Goal: Task Accomplishment & Management: Use online tool/utility

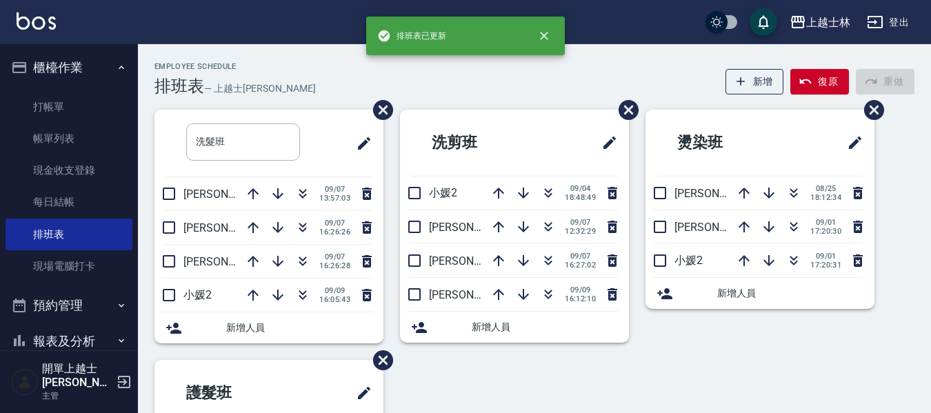
scroll to position [69, 0]
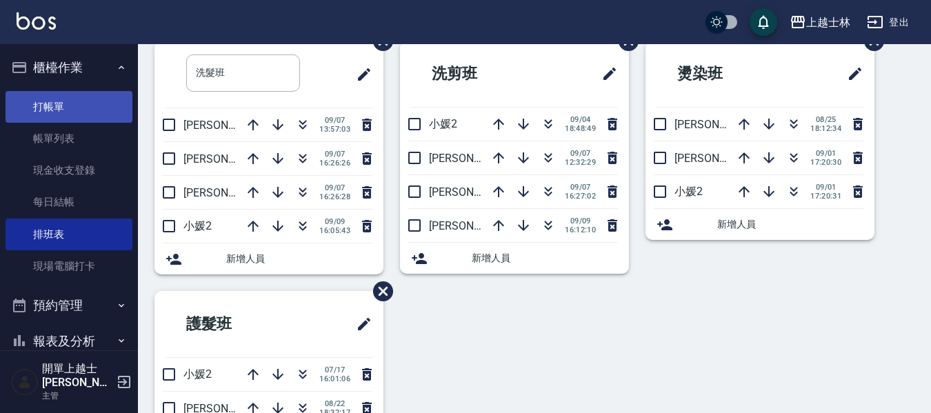
drag, startPoint x: 0, startPoint y: 0, endPoint x: 61, endPoint y: 112, distance: 127.4
click at [61, 112] on link "打帳單" at bounding box center [69, 107] width 127 height 32
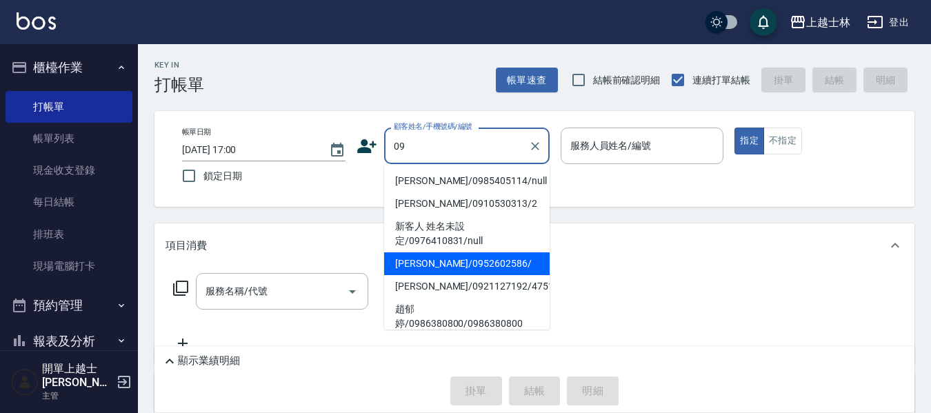
type input "[PERSON_NAME]/0952602586/"
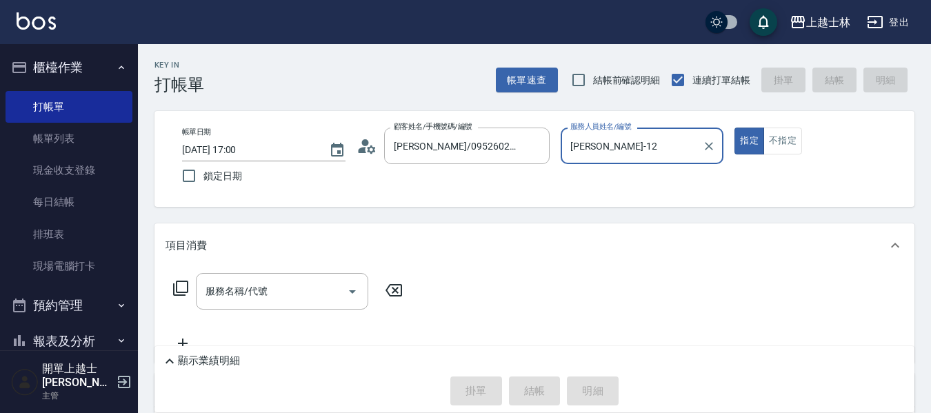
type input "[PERSON_NAME]-12"
click at [734, 128] on button "指定" at bounding box center [749, 141] width 30 height 27
type button "true"
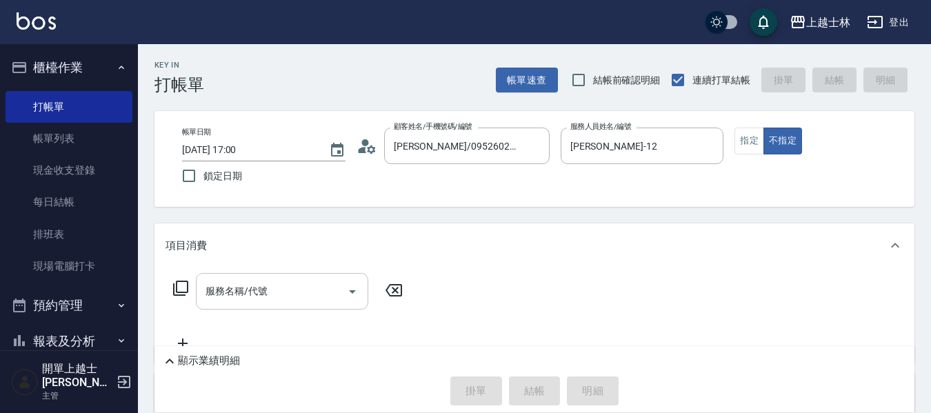
click at [223, 303] on input "服務名稱/代號" at bounding box center [271, 291] width 139 height 24
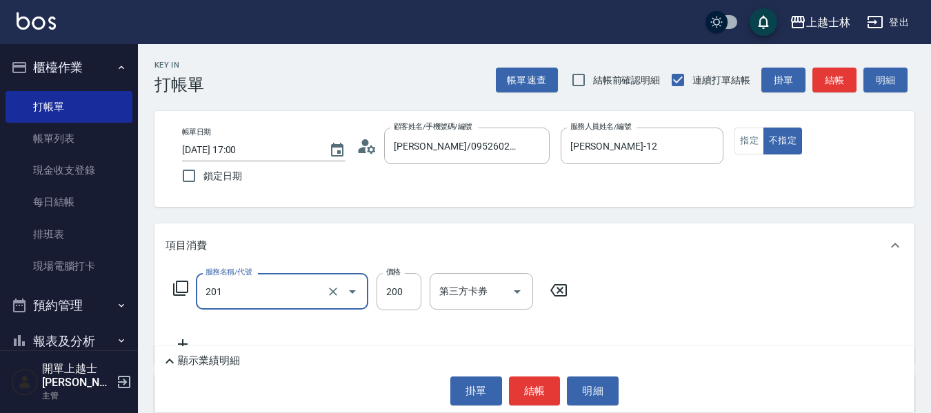
type input "B級單剪(201)"
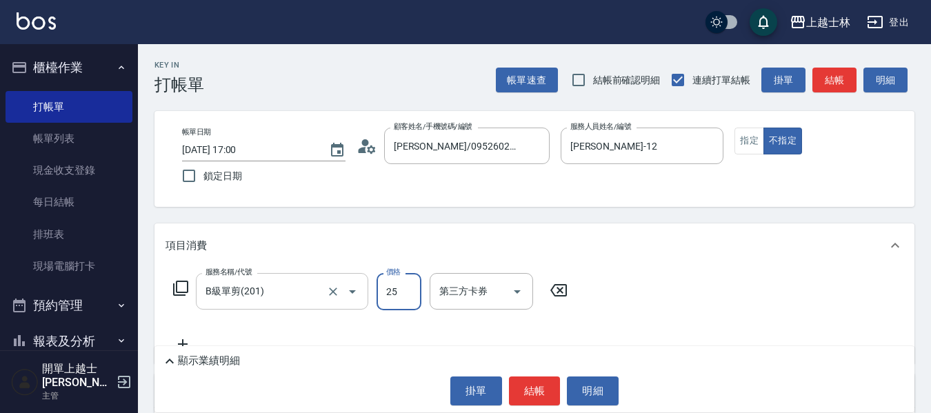
type input "250"
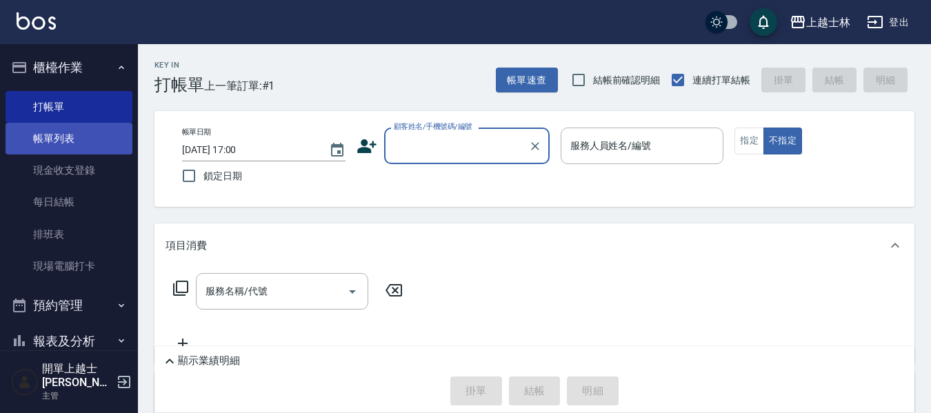
drag, startPoint x: 73, startPoint y: 137, endPoint x: 97, endPoint y: 151, distance: 27.8
click at [73, 137] on link "帳單列表" at bounding box center [69, 139] width 127 height 32
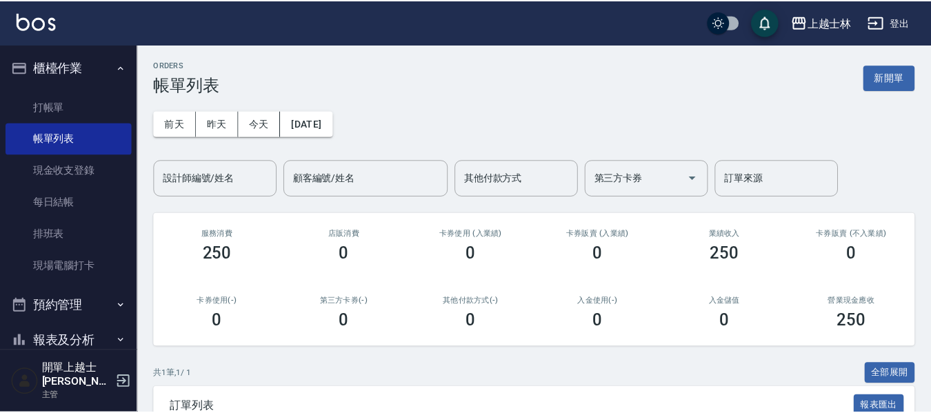
scroll to position [69, 0]
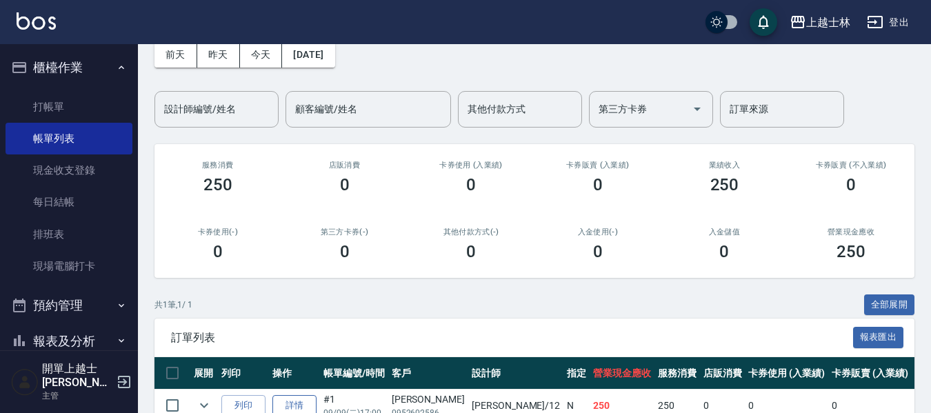
click at [305, 401] on link "詳情" at bounding box center [294, 405] width 44 height 21
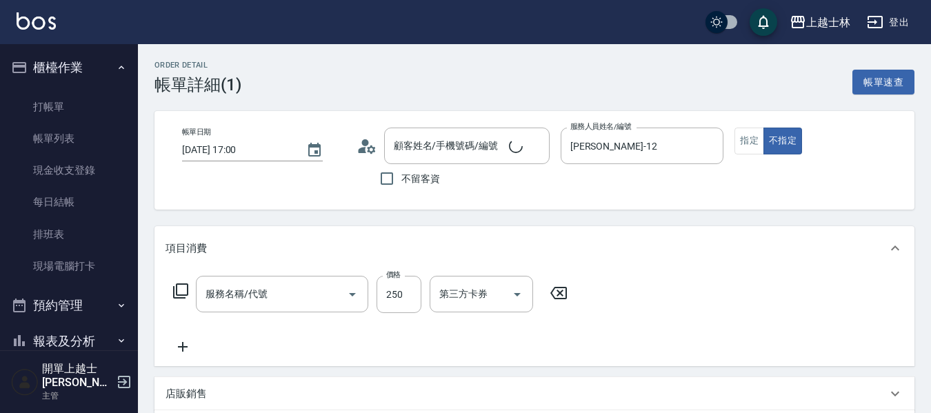
type input "[DATE] 17:00"
type input "[PERSON_NAME]-12"
click at [414, 302] on input "250" at bounding box center [398, 294] width 45 height 37
type input "B級單剪(201)"
type input "[PERSON_NAME]/0952602586/"
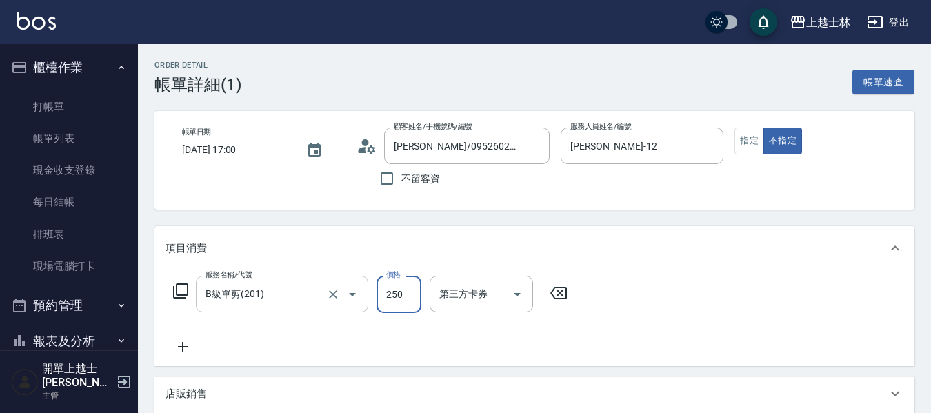
click at [323, 307] on div "B級單剪(201) 服務名稱/代號" at bounding box center [282, 294] width 172 height 37
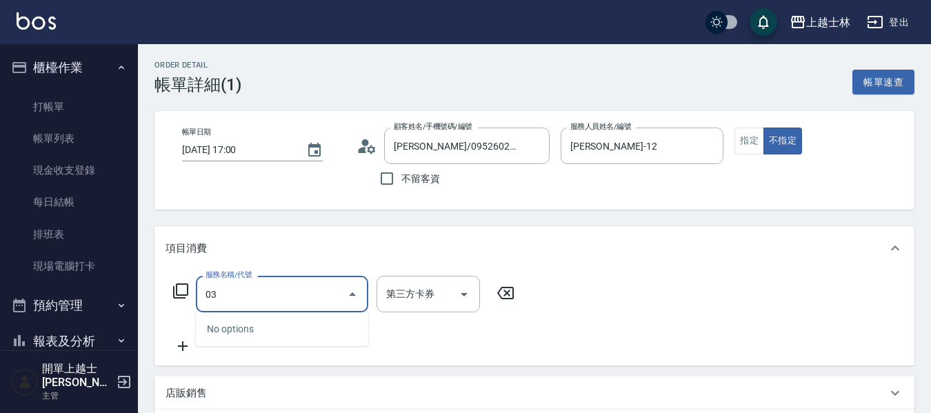
type input "0"
type input "B級洗+剪(203)"
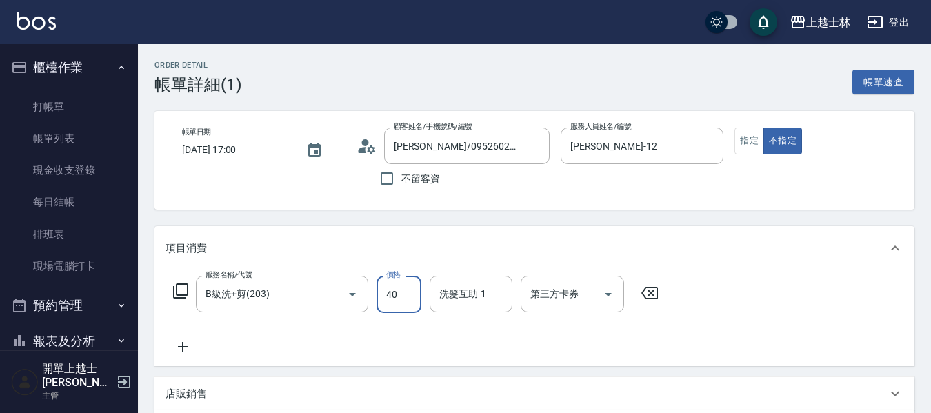
type input "400"
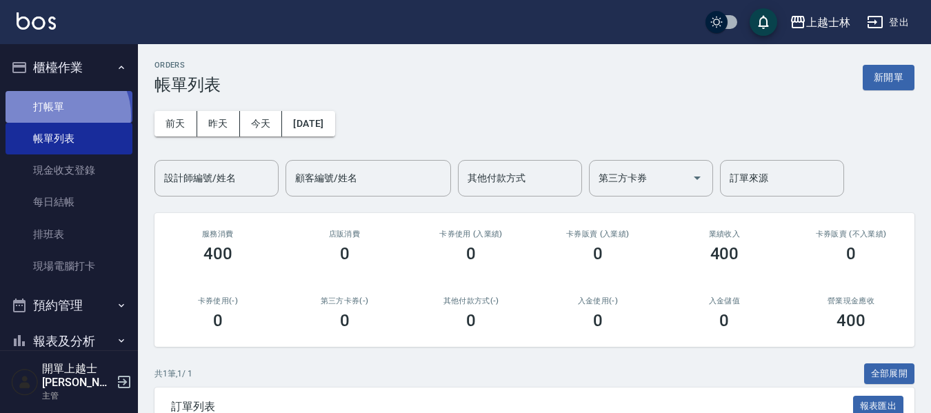
click at [61, 115] on link "打帳單" at bounding box center [69, 107] width 127 height 32
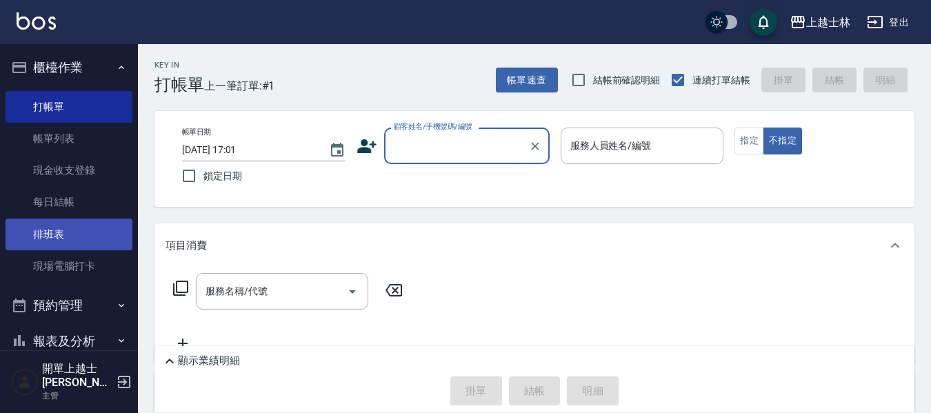
click at [72, 229] on link "排班表" at bounding box center [69, 235] width 127 height 32
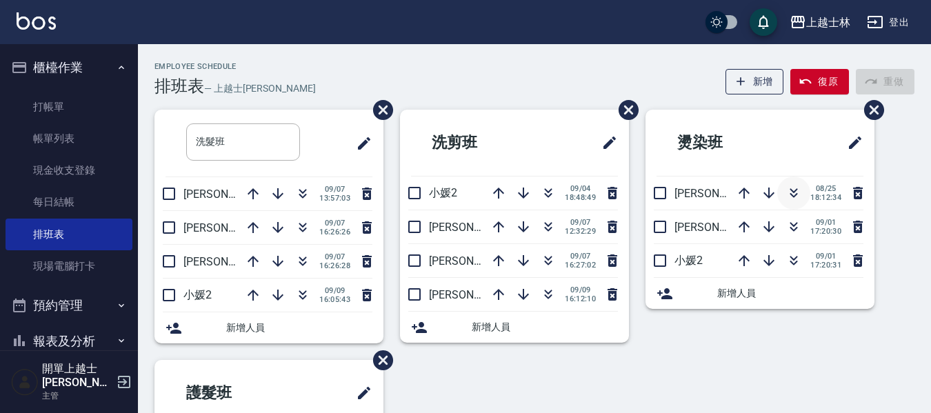
click at [789, 194] on icon "button" at bounding box center [793, 193] width 17 height 17
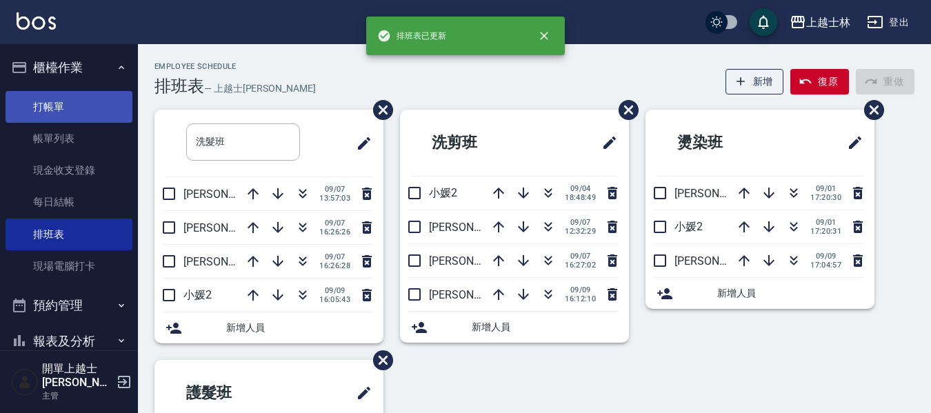
drag, startPoint x: 59, startPoint y: 110, endPoint x: 48, endPoint y: 104, distance: 13.0
click at [58, 110] on link "打帳單" at bounding box center [69, 107] width 127 height 32
